Goal: Information Seeking & Learning: Learn about a topic

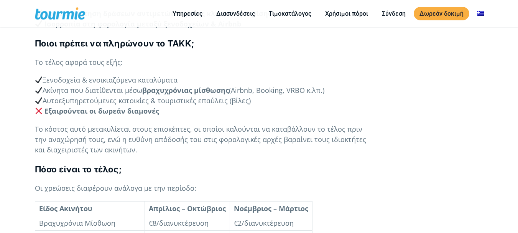
scroll to position [567, 0]
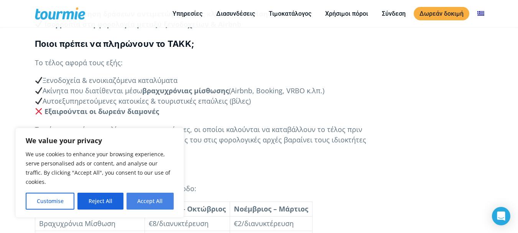
click at [150, 202] on button "Accept All" at bounding box center [150, 201] width 47 height 17
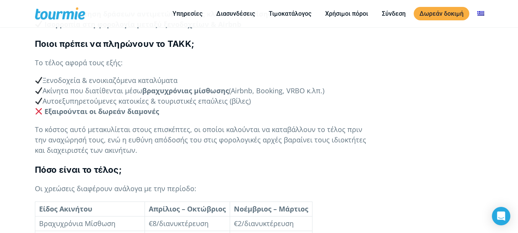
checkbox input "true"
drag, startPoint x: 195, startPoint y: 148, endPoint x: 237, endPoint y: 146, distance: 41.9
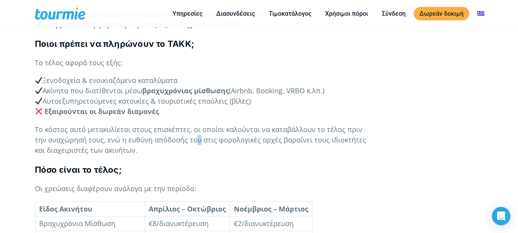
click at [224, 146] on span "Το κόστος αυτό μετακυλίεται στους επισκέπτες, οι οποίοι καλούνται να καταβάλλου…" at bounding box center [200, 140] width 331 height 30
drag, startPoint x: 245, startPoint y: 146, endPoint x: 260, endPoint y: 144, distance: 15.0
click at [258, 144] on span "Το κόστος αυτό μετακυλίεται στους επισκέπτες, οι οποίοι καλούνται να καταβάλλου…" at bounding box center [200, 140] width 331 height 30
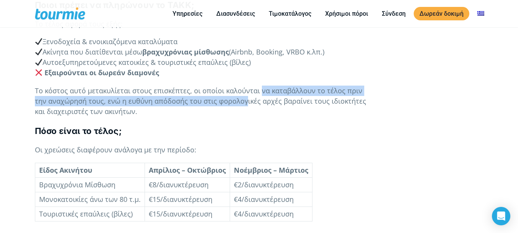
scroll to position [606, 0]
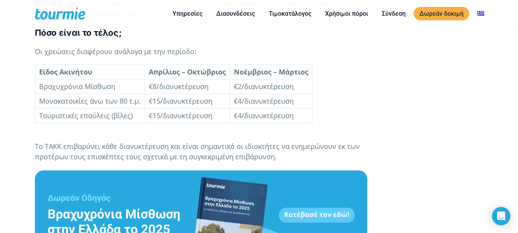
scroll to position [703, 0]
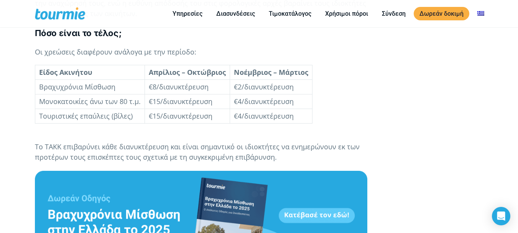
drag, startPoint x: 230, startPoint y: 114, endPoint x: 237, endPoint y: 114, distance: 6.9
click at [233, 109] on td "€4/διανυκτέρευση" at bounding box center [271, 101] width 82 height 15
drag, startPoint x: 237, startPoint y: 114, endPoint x: 242, endPoint y: 114, distance: 4.6
click at [239, 106] on span "€4/διανυκτέρευση" at bounding box center [264, 101] width 60 height 9
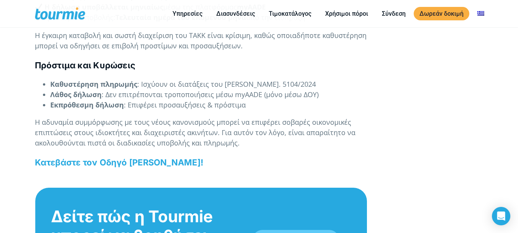
scroll to position [1010, 0]
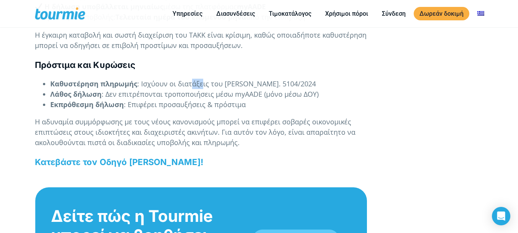
drag, startPoint x: 201, startPoint y: 92, endPoint x: 192, endPoint y: 85, distance: 11.7
drag, startPoint x: 192, startPoint y: 85, endPoint x: 187, endPoint y: 82, distance: 5.3
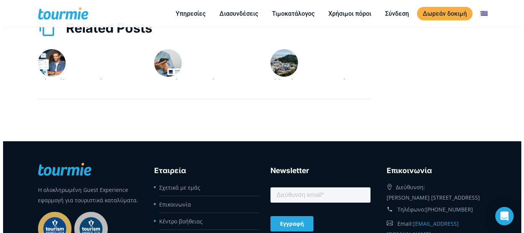
scroll to position [1470, 0]
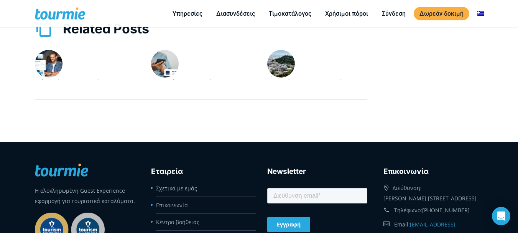
click at [73, 5] on div at bounding box center [262, 117] width 524 height 235
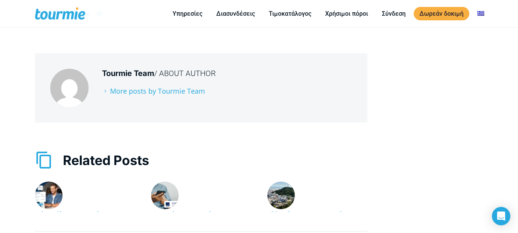
scroll to position [1327, 0]
